Goal: Check status: Check status

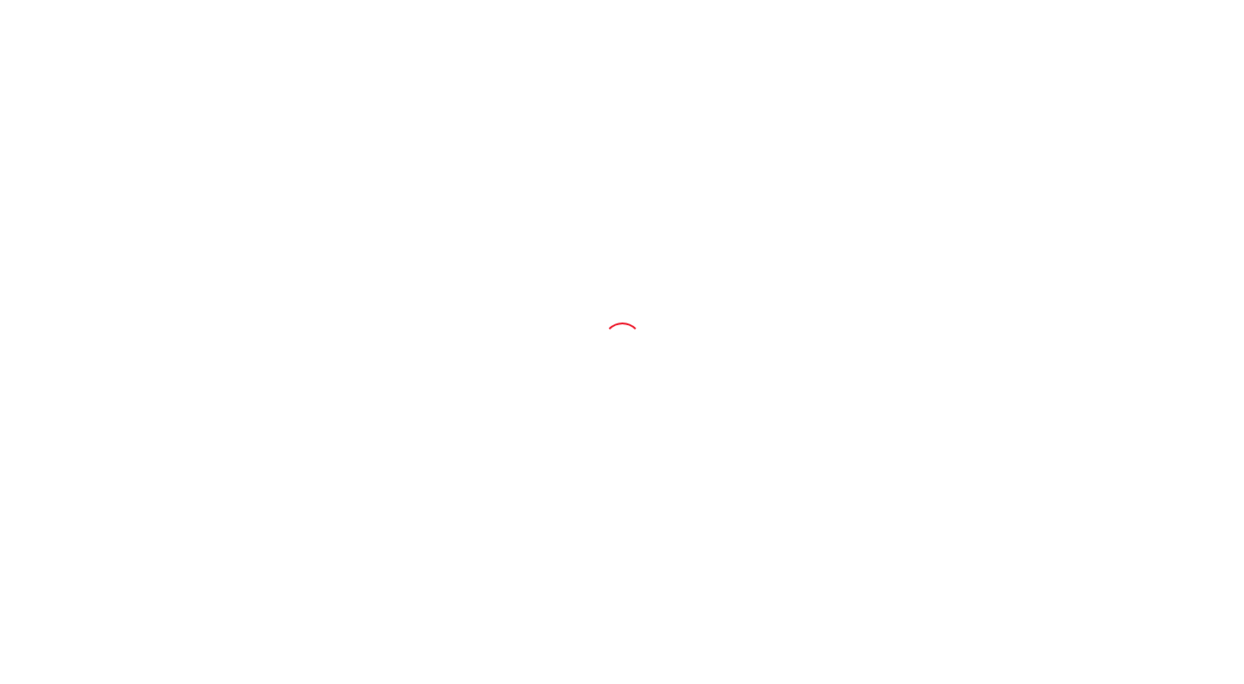
click at [1027, 271] on div at bounding box center [622, 342] width 1244 height 684
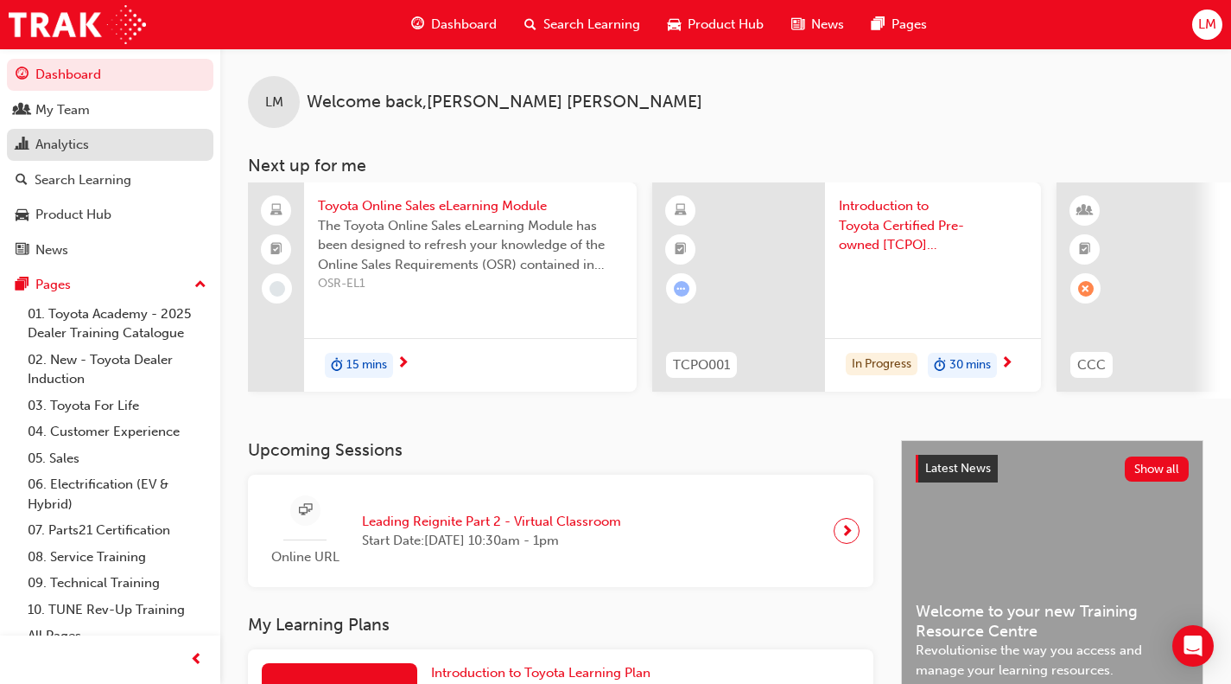
click at [92, 152] on div "Analytics" at bounding box center [110, 145] width 189 height 22
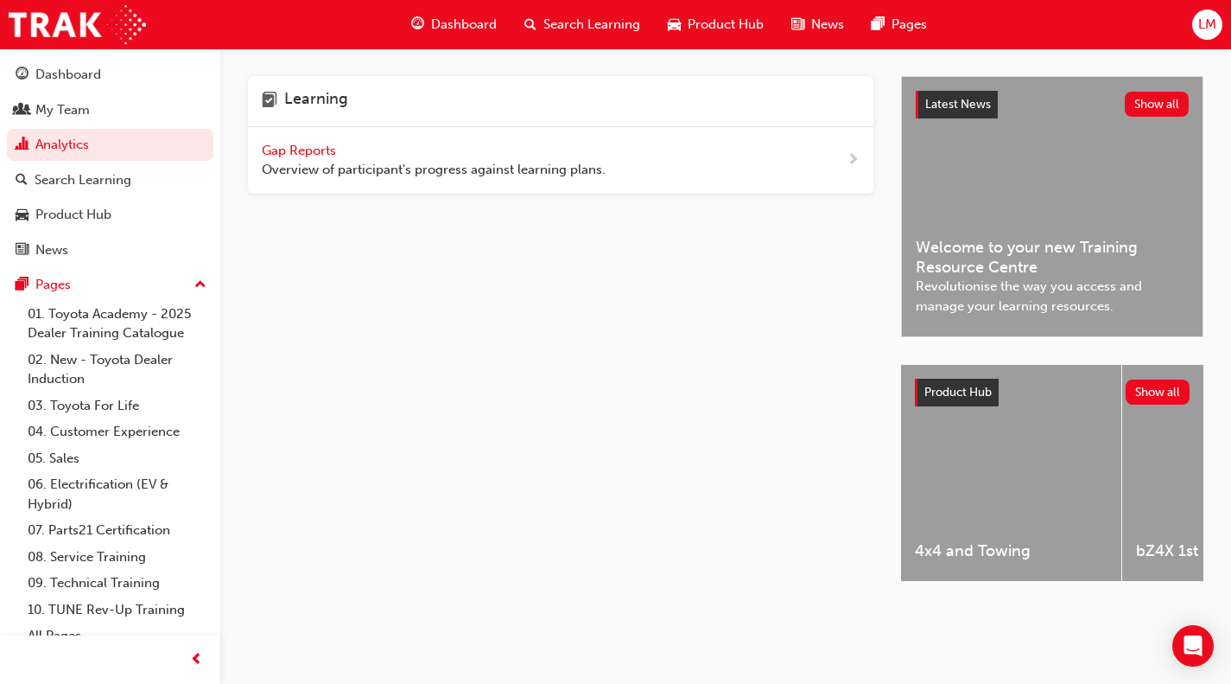
click at [282, 149] on span "Gap Reports" at bounding box center [301, 151] width 78 height 16
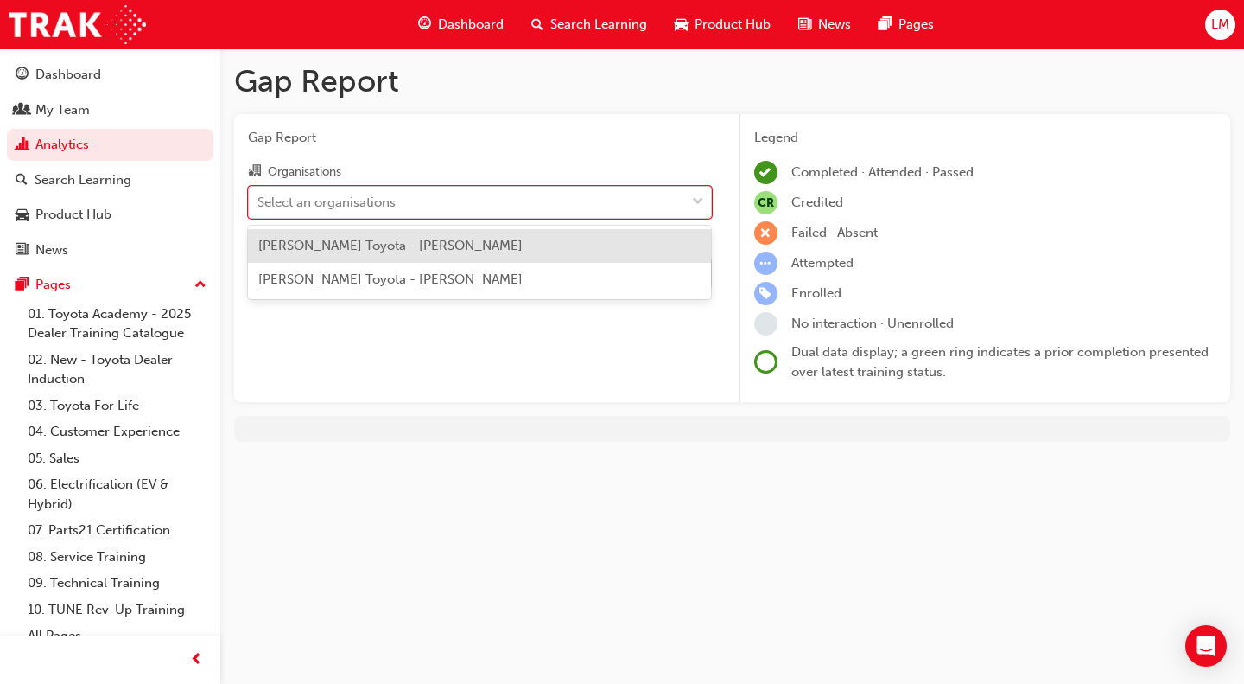
click at [318, 200] on div "Select an organisations" at bounding box center [327, 202] width 138 height 20
click at [259, 200] on input "Organisations option [PERSON_NAME] Toyota - [PERSON_NAME] focused, 1 of 2. 2 re…" at bounding box center [259, 201] width 2 height 15
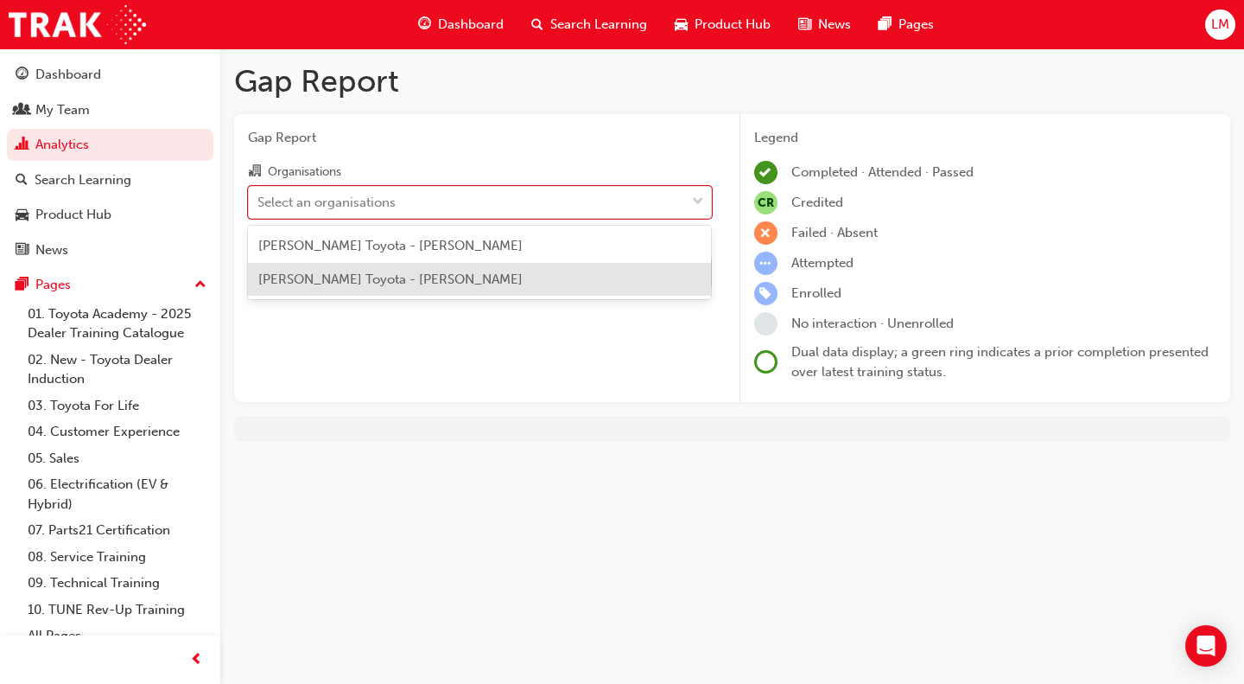
click at [319, 287] on div "[PERSON_NAME] Toyota - [PERSON_NAME]" at bounding box center [479, 280] width 463 height 34
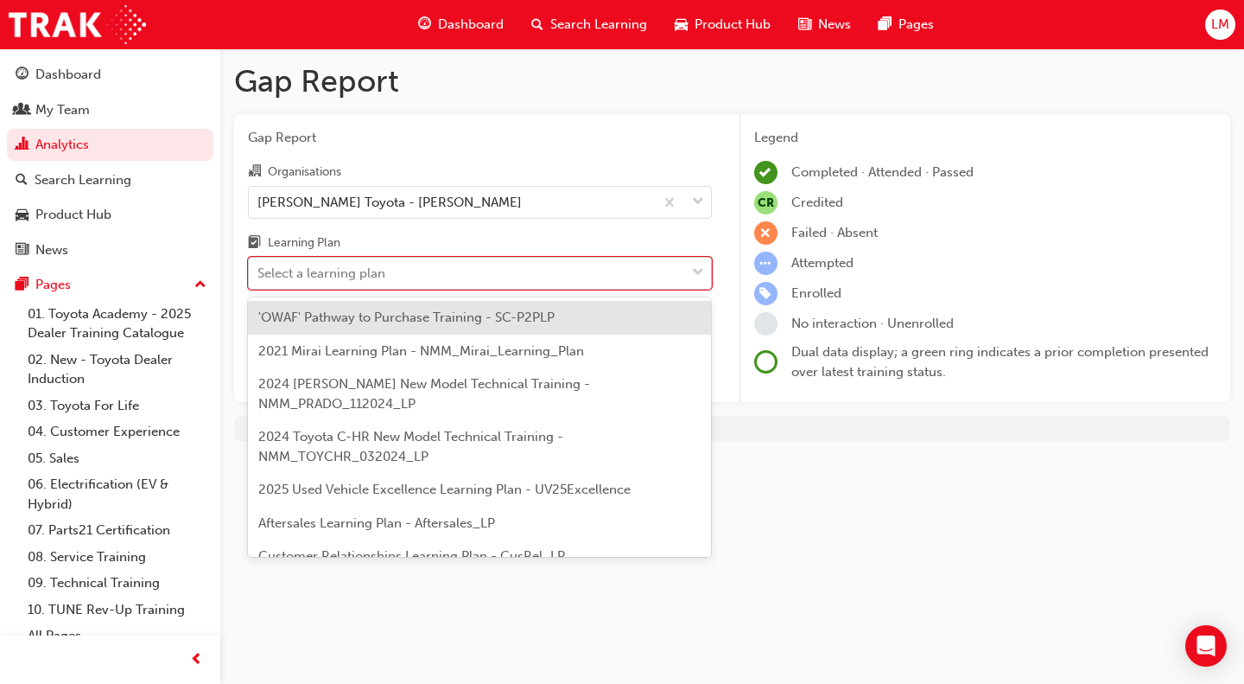
click at [346, 272] on div "Select a learning plan" at bounding box center [322, 274] width 128 height 20
click at [259, 272] on input "Learning Plan option 'OWAF' Pathway to Purchase Training - SC-P2PLP focused, 1 …" at bounding box center [259, 272] width 2 height 15
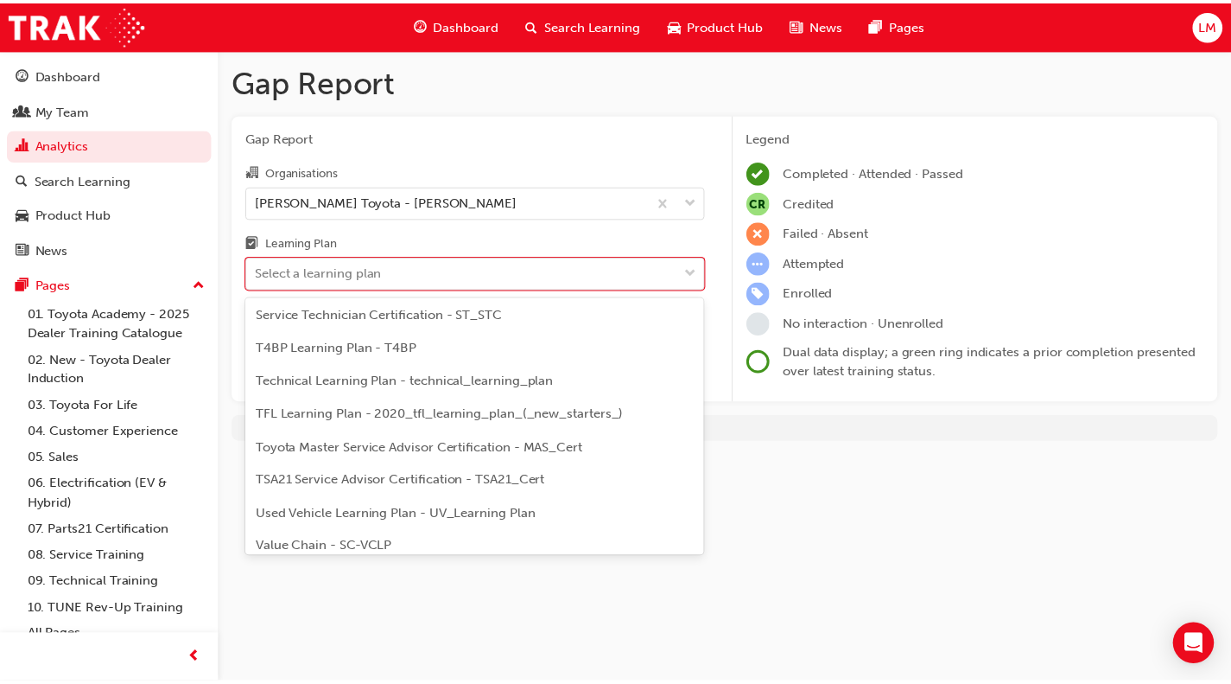
scroll to position [765, 0]
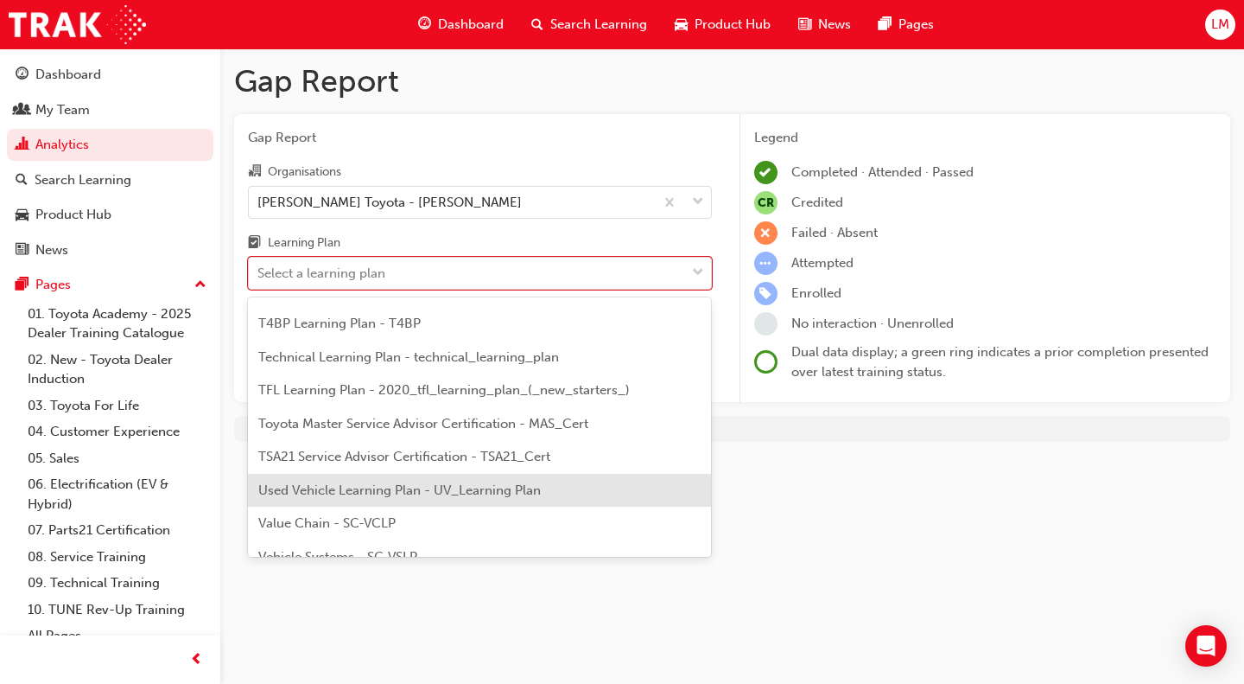
click at [495, 482] on span "Used Vehicle Learning Plan - UV_Learning Plan" at bounding box center [399, 490] width 283 height 16
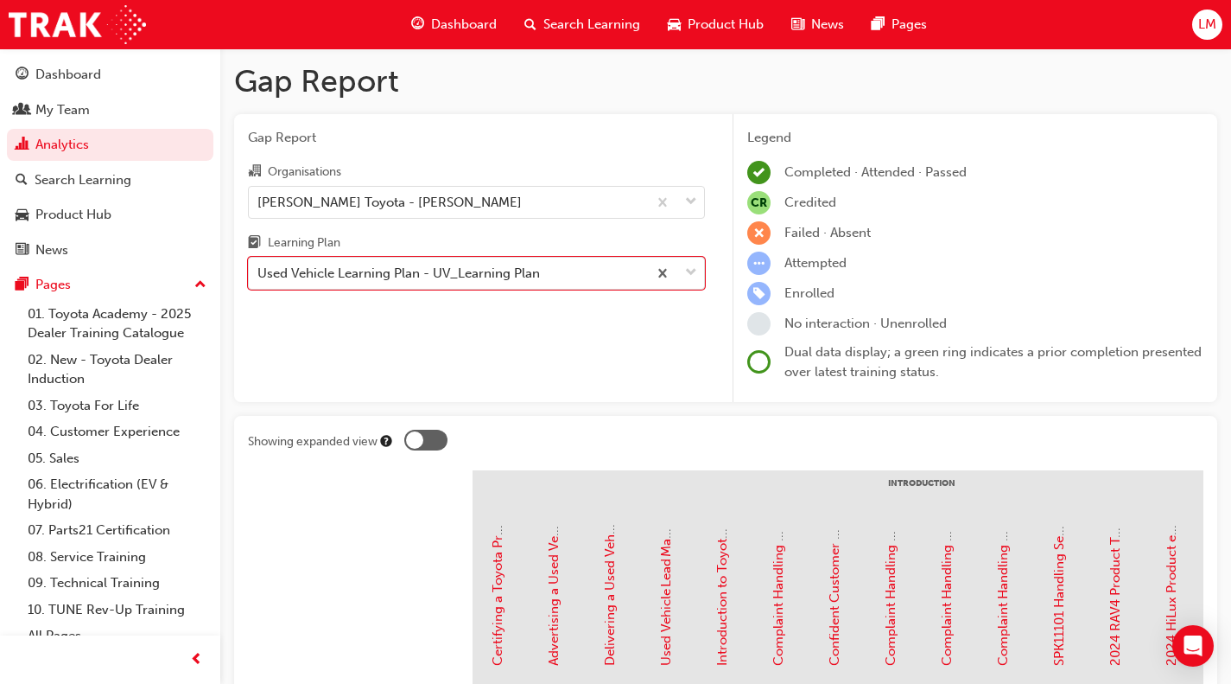
click at [494, 33] on span "Dashboard" at bounding box center [464, 25] width 66 height 20
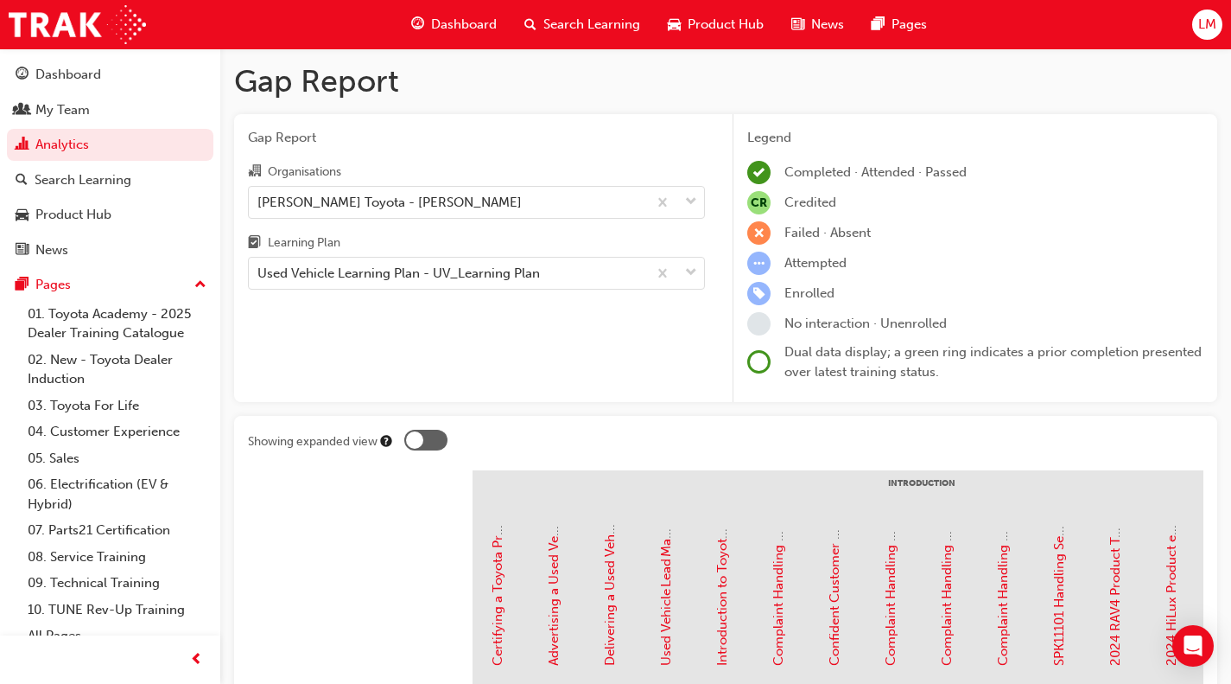
click at [493, 27] on span "Dashboard" at bounding box center [464, 25] width 66 height 20
